Goal: Information Seeking & Learning: Learn about a topic

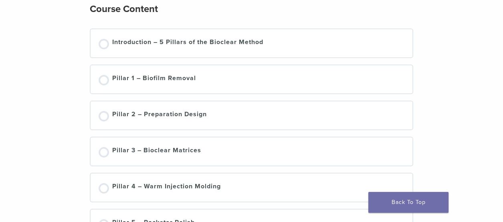
scroll to position [80, 0]
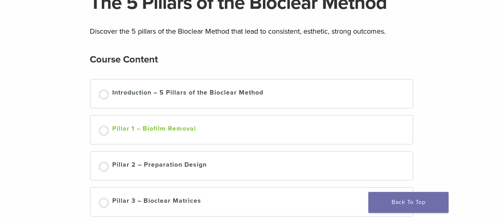
click at [164, 127] on div "Pillar 1 – Biofilm Removal" at bounding box center [154, 130] width 84 height 12
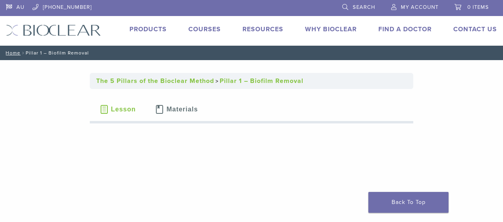
scroll to position [40, 0]
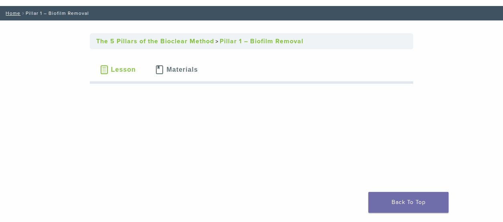
click at [187, 70] on span "Materials" at bounding box center [181, 69] width 31 height 6
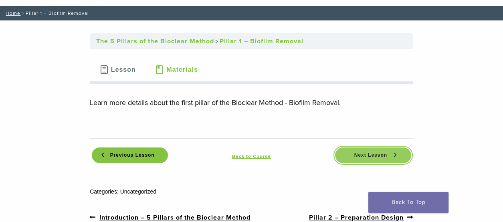
click at [358, 149] on link "Next Lesson" at bounding box center [373, 155] width 76 height 16
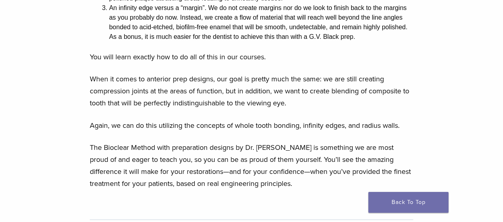
scroll to position [961, 0]
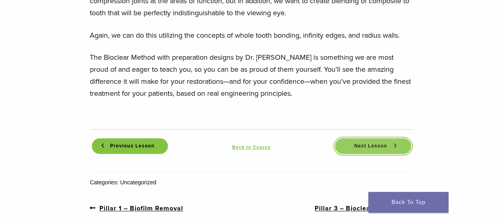
click at [370, 143] on span "Next Lesson" at bounding box center [370, 146] width 42 height 6
